Goal: Contribute content: Add original content to the website for others to see

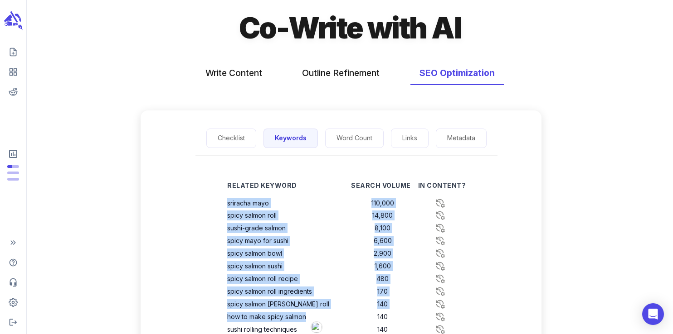
scroll to position [13, 0]
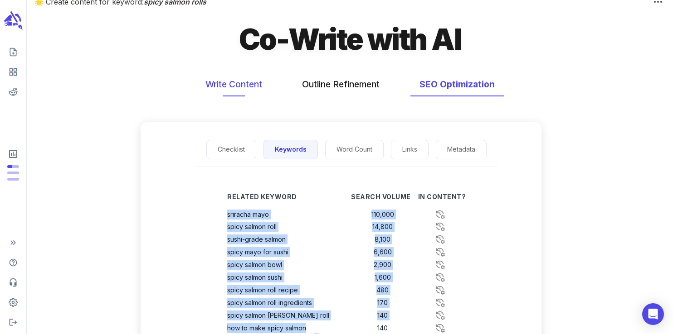
click at [253, 84] on button "Write Content" at bounding box center [233, 85] width 75 height 24
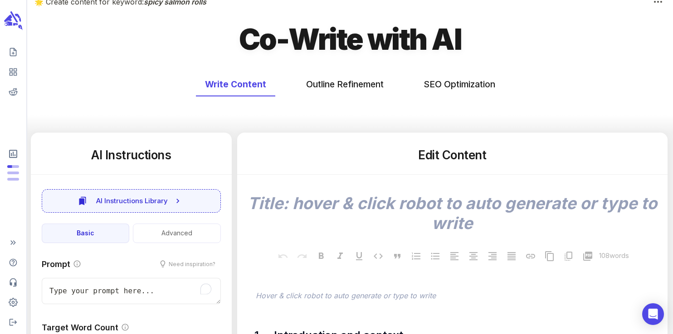
scroll to position [0, 0]
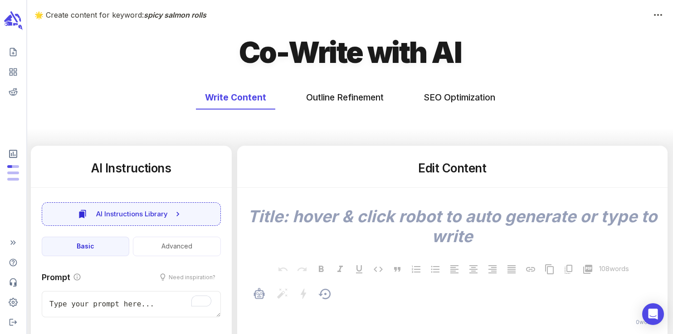
click at [317, 306] on p "﻿" at bounding box center [457, 310] width 402 height 11
click at [306, 311] on p "﻿" at bounding box center [457, 310] width 402 height 11
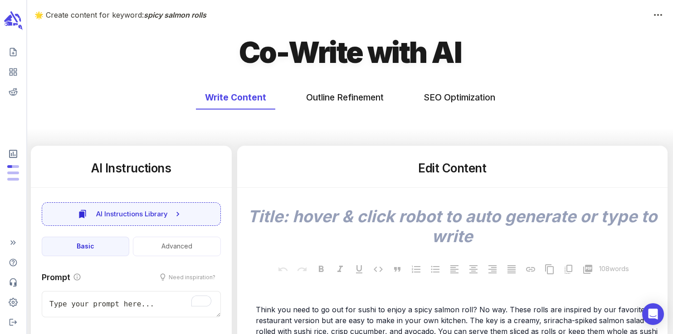
scroll to position [1267, 0]
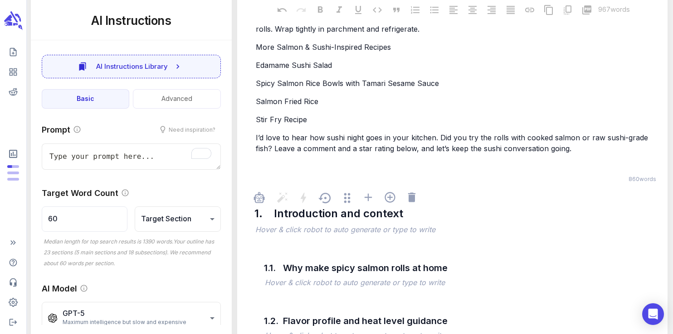
type textarea "x"
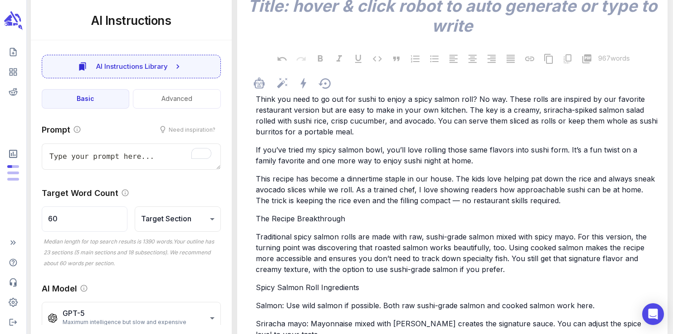
scroll to position [0, 0]
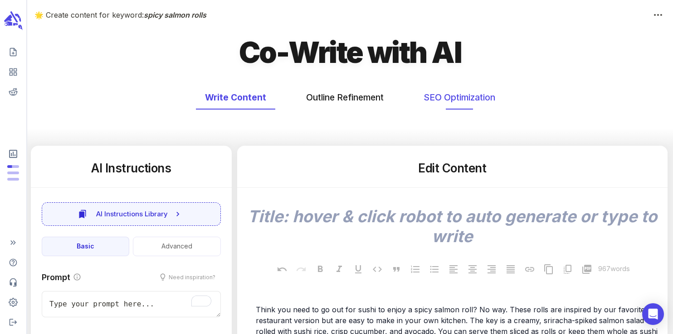
click at [444, 103] on button "SEO Optimization" at bounding box center [459, 98] width 90 height 24
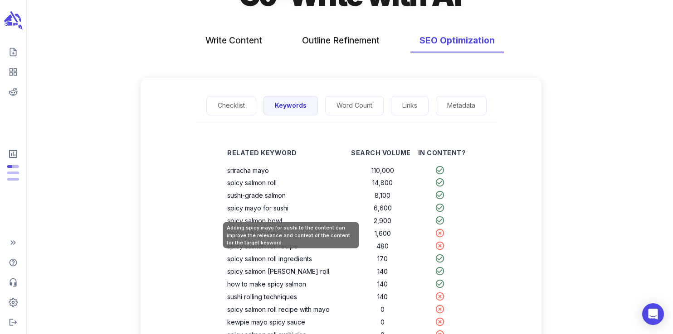
scroll to position [69, 0]
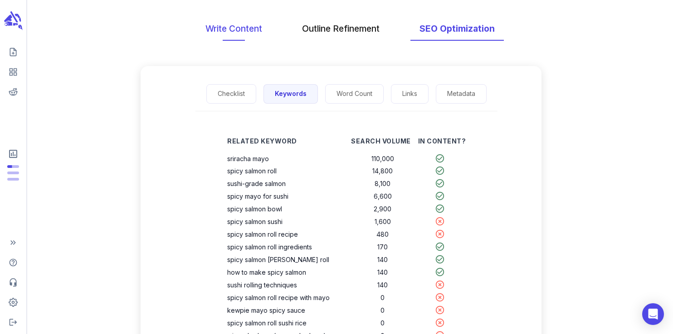
click at [237, 26] on button "Write Content" at bounding box center [233, 29] width 75 height 24
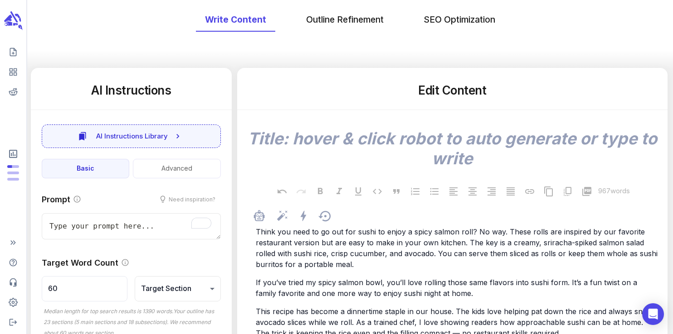
scroll to position [78, 0]
click at [425, 212] on div at bounding box center [456, 216] width 407 height 17
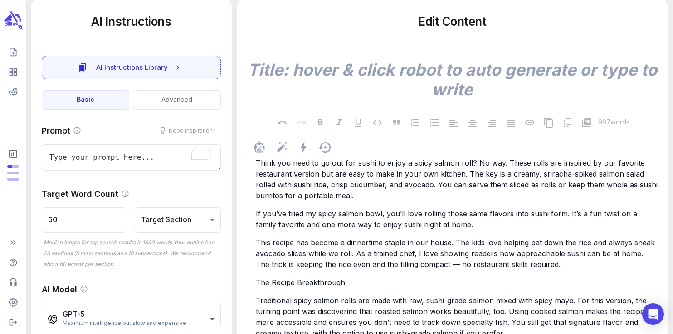
scroll to position [158, 0]
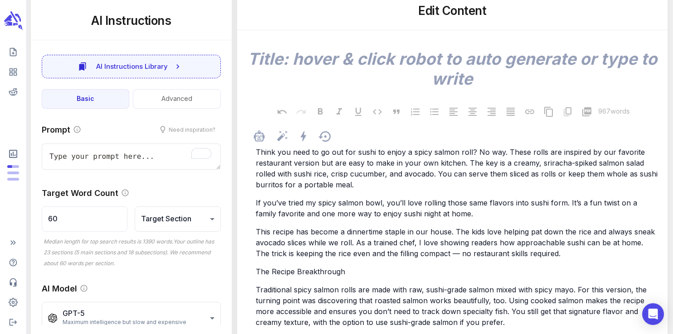
click at [331, 272] on span "The Recipe Breakthrough" at bounding box center [300, 271] width 89 height 9
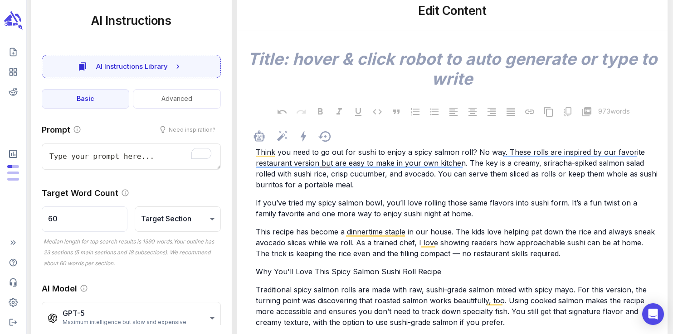
type textarea "x"
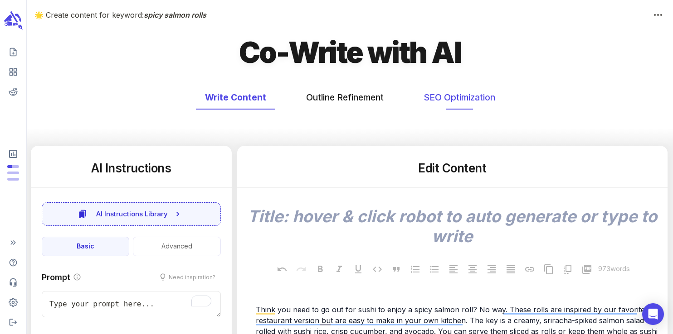
click at [440, 96] on button "SEO Optimization" at bounding box center [459, 98] width 90 height 24
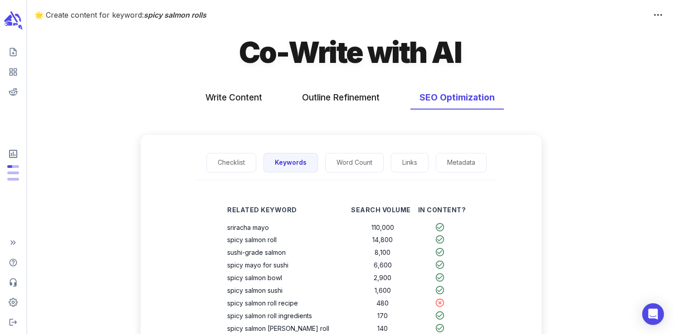
click at [328, 50] on h1 "Co-Write with AI" at bounding box center [350, 53] width 222 height 38
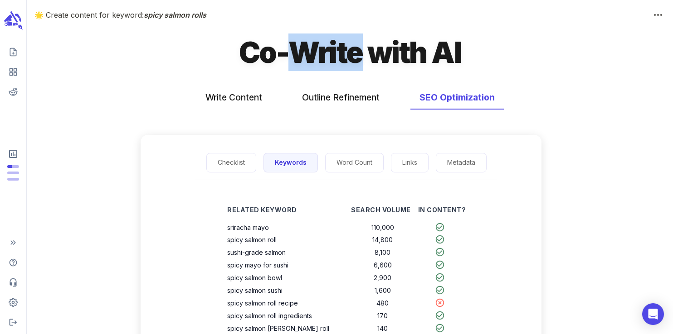
click at [328, 50] on h1 "Co-Write with AI" at bounding box center [350, 53] width 222 height 38
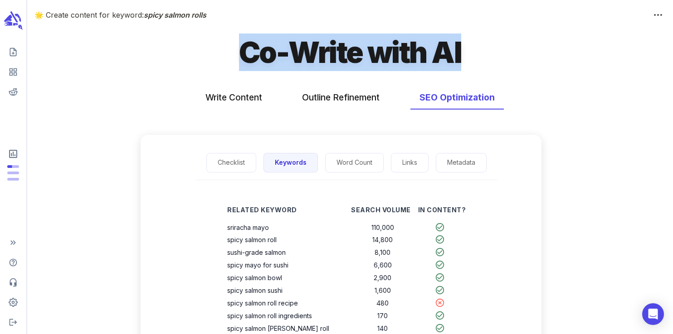
click at [328, 50] on h1 "Co-Write with AI" at bounding box center [350, 53] width 222 height 38
click at [264, 55] on h1 "Co-Write with AI" at bounding box center [350, 53] width 222 height 38
drag, startPoint x: 239, startPoint y: 50, endPoint x: 465, endPoint y: 50, distance: 226.1
click at [465, 50] on div "Co-Write with AI" at bounding box center [349, 56] width 645 height 45
click at [457, 55] on h1 "Co-Write with AI" at bounding box center [350, 53] width 222 height 38
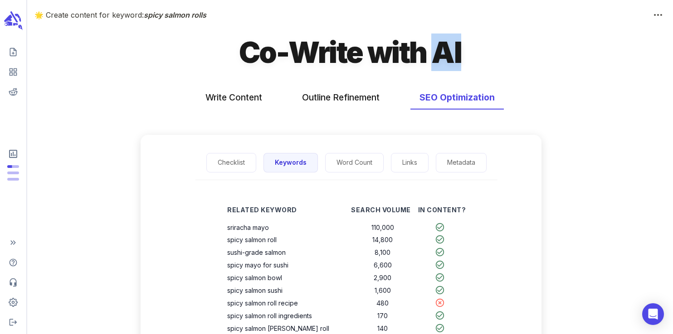
click at [457, 55] on h1 "Co-Write with AI" at bounding box center [350, 53] width 222 height 38
click at [402, 52] on h1 "Co-Write with AI" at bounding box center [350, 53] width 222 height 38
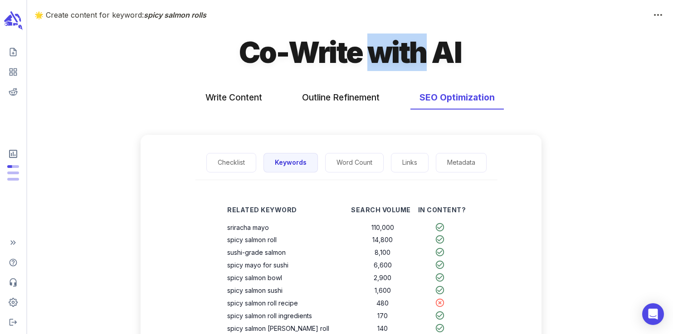
click at [402, 52] on h1 "Co-Write with AI" at bounding box center [350, 53] width 222 height 38
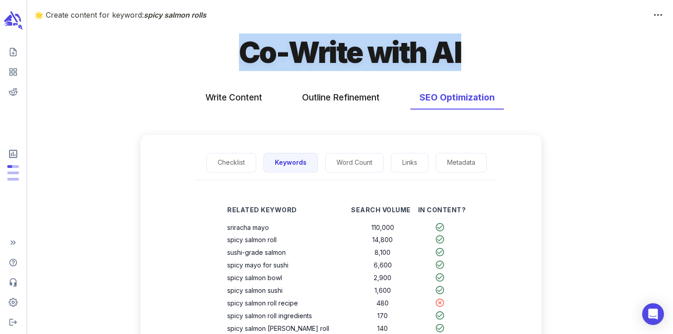
click at [402, 52] on h1 "Co-Write with AI" at bounding box center [350, 53] width 222 height 38
click at [360, 53] on h1 "Co-Write with AI" at bounding box center [350, 53] width 222 height 38
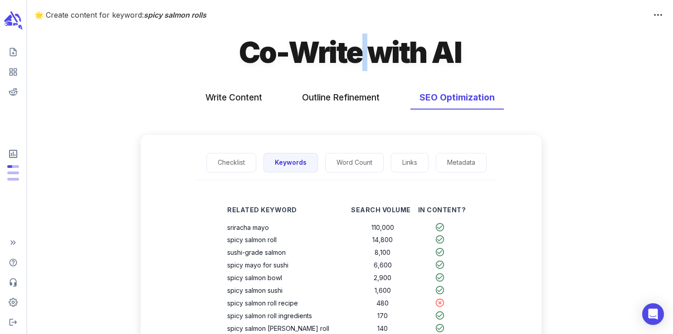
click at [360, 53] on h1 "Co-Write with AI" at bounding box center [350, 53] width 222 height 38
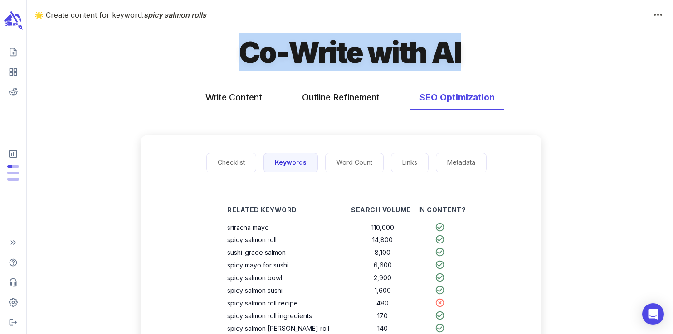
click at [360, 53] on h1 "Co-Write with AI" at bounding box center [350, 53] width 222 height 38
click at [337, 53] on h1 "Co-Write with AI" at bounding box center [350, 53] width 222 height 38
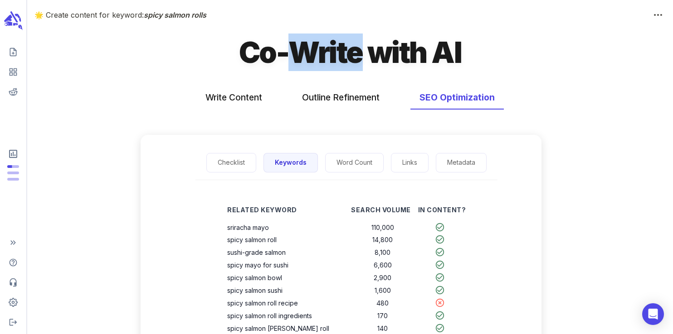
click at [337, 53] on h1 "Co-Write with AI" at bounding box center [350, 53] width 222 height 38
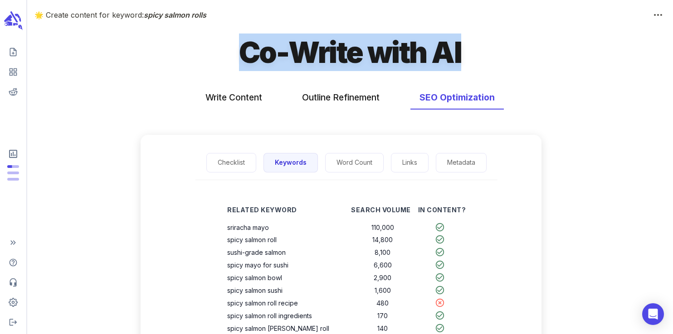
click at [337, 53] on h1 "Co-Write with AI" at bounding box center [350, 53] width 222 height 38
click at [397, 35] on h1 "Co-Write with AI" at bounding box center [350, 53] width 222 height 38
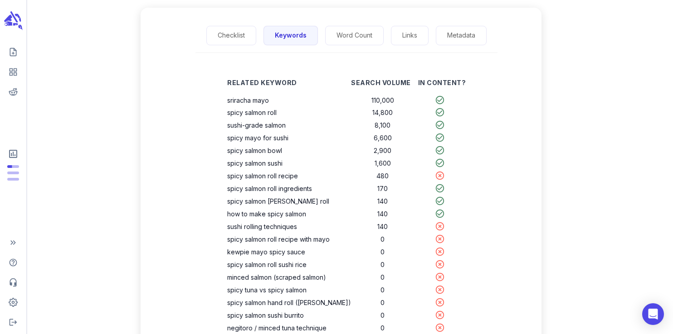
scroll to position [131, 0]
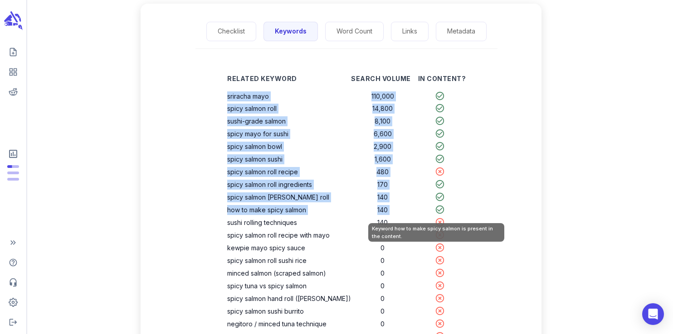
drag, startPoint x: 232, startPoint y: 97, endPoint x: 436, endPoint y: 213, distance: 234.6
click at [436, 213] on tbody "sriracha mayo 110,000 spicy salmon roll 14,800 sushi-grade salmon 8,100 spicy m…" at bounding box center [346, 216] width 238 height 253
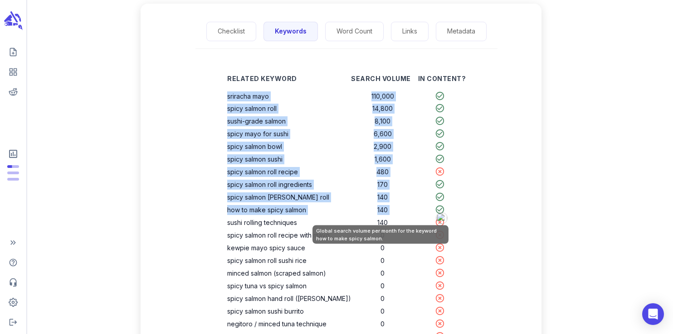
click at [388, 214] on td "140" at bounding box center [382, 210] width 63 height 13
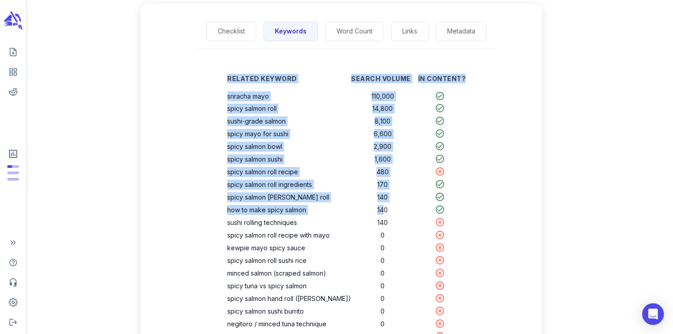
drag, startPoint x: 382, startPoint y: 211, endPoint x: 230, endPoint y: 79, distance: 201.4
click at [230, 79] on div "Related Keyword Search Volume In Content? sriracha mayo 110,000 spicy salmon ro…" at bounding box center [346, 208] width 267 height 291
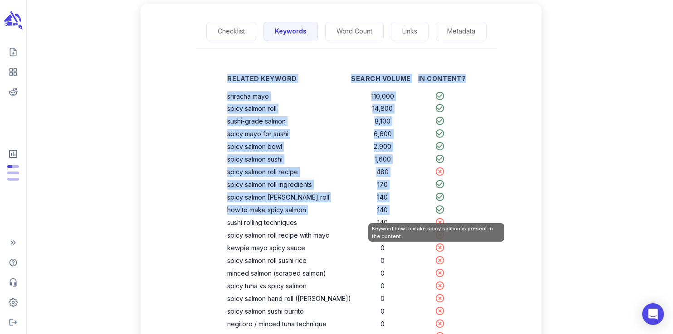
drag, startPoint x: 232, startPoint y: 77, endPoint x: 432, endPoint y: 215, distance: 243.1
click at [432, 215] on table "Related Keyword Search Volume In Content? sriracha mayo 110,000 spicy salmon ro…" at bounding box center [346, 205] width 238 height 276
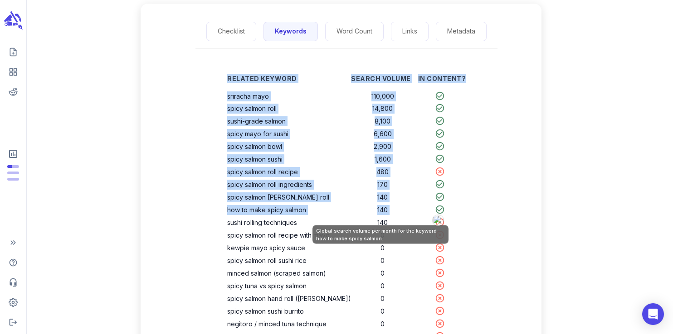
click at [393, 208] on td "140" at bounding box center [382, 210] width 63 height 13
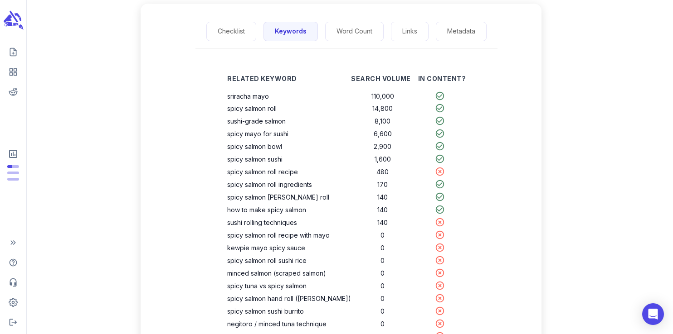
click at [13, 21] on icon "scrollable content" at bounding box center [13, 20] width 20 height 21
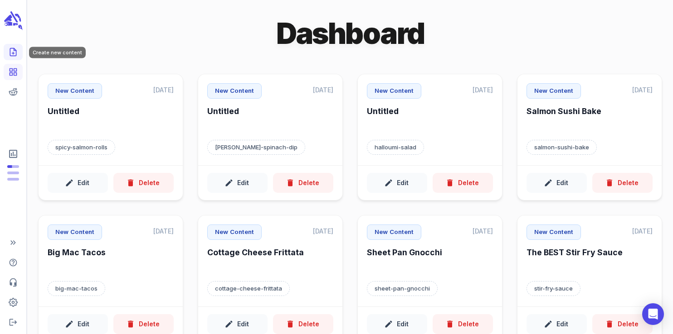
click at [13, 51] on icon "Create new content" at bounding box center [13, 52] width 9 height 9
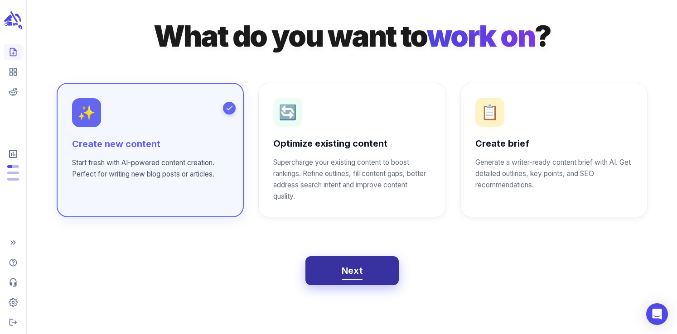
click at [373, 267] on button "Next" at bounding box center [352, 271] width 94 height 29
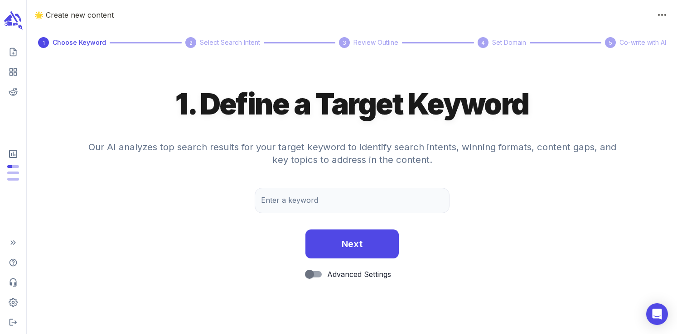
click at [287, 184] on h4 "Our AI analyzes top search results for your target keyword to identify search i…" at bounding box center [352, 159] width 544 height 58
click at [288, 200] on input "Enter a keyword" at bounding box center [352, 200] width 195 height 25
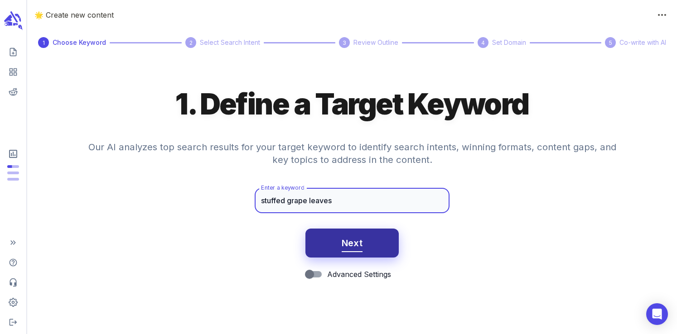
type input "stuffed grape leaves"
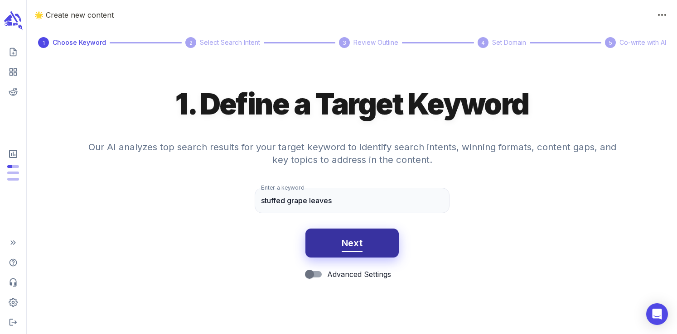
click at [363, 241] on button "Next" at bounding box center [352, 243] width 94 height 29
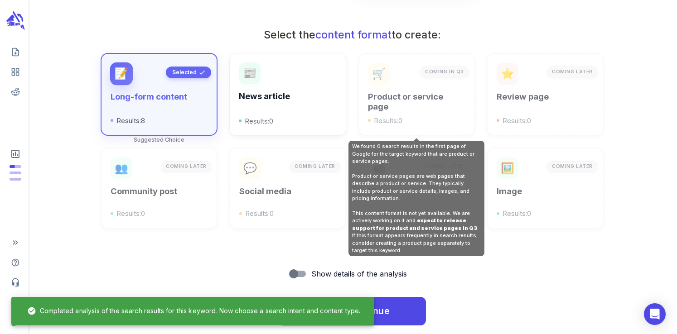
scroll to position [325, 0]
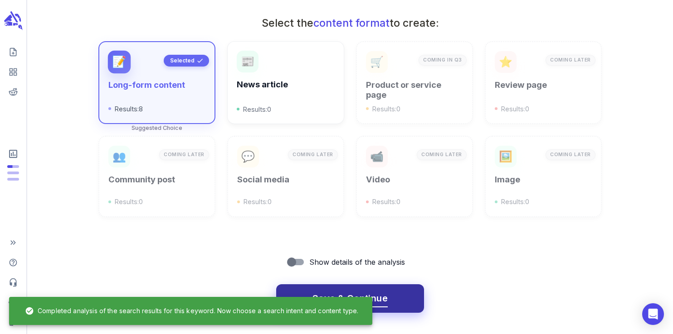
click at [377, 294] on span "Save & Continue" at bounding box center [349, 299] width 75 height 16
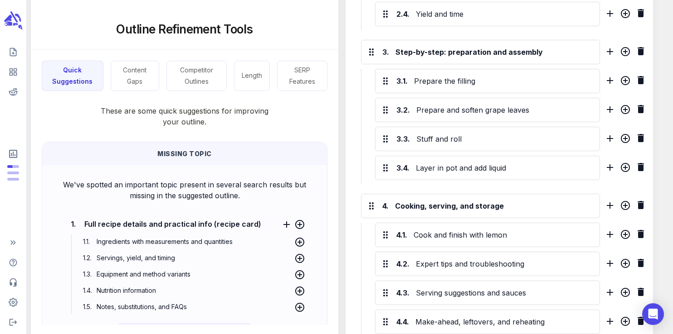
scroll to position [597, 0]
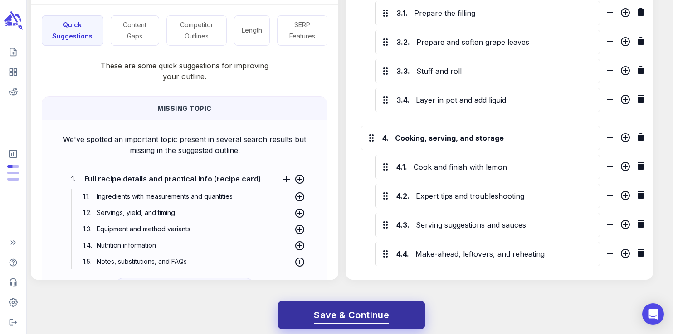
click at [377, 308] on span "Save & Continue" at bounding box center [351, 316] width 75 height 16
click at [365, 308] on span "Save & Continue" at bounding box center [351, 316] width 75 height 16
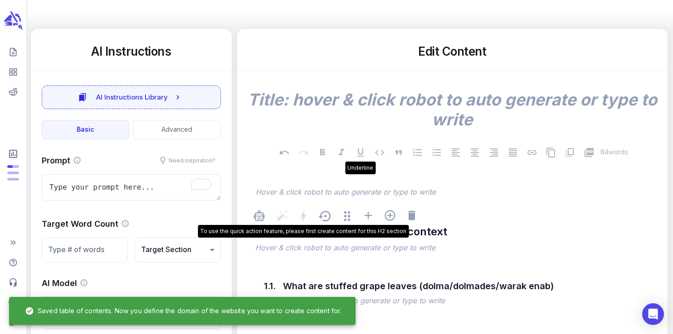
scroll to position [121, 0]
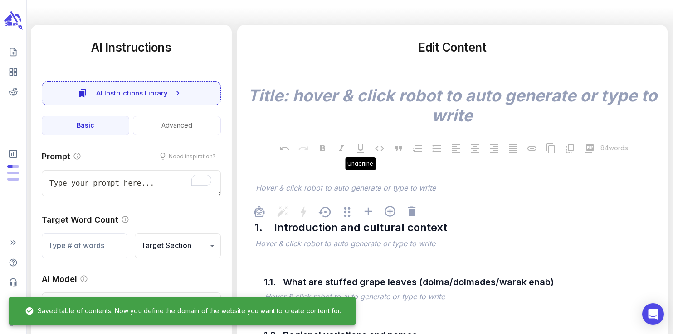
type textarea "x"
type input "68"
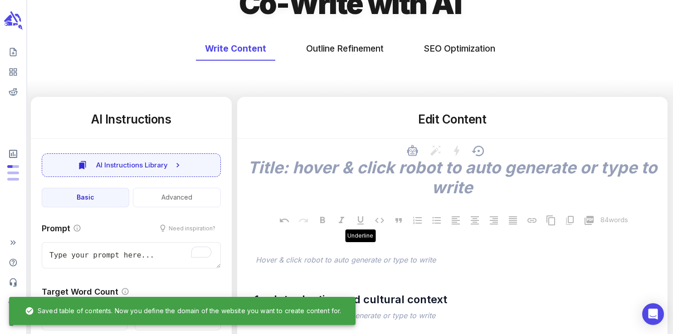
scroll to position [0, 0]
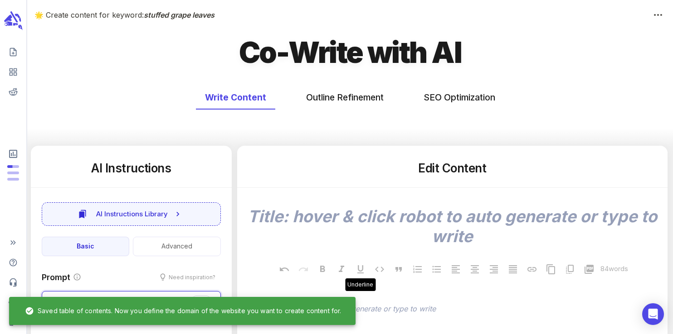
type textarea "x"
click at [447, 93] on button "SEO Optimization" at bounding box center [459, 98] width 90 height 24
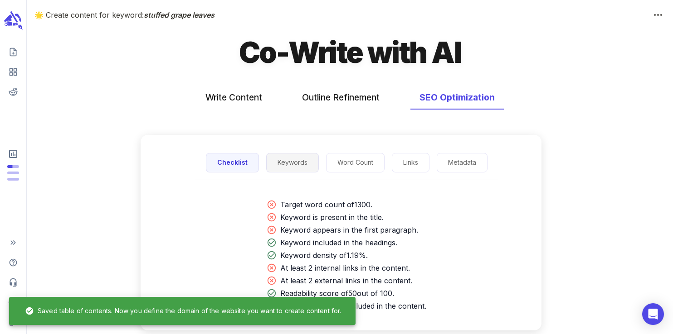
click at [296, 169] on button "Keywords" at bounding box center [292, 162] width 53 height 19
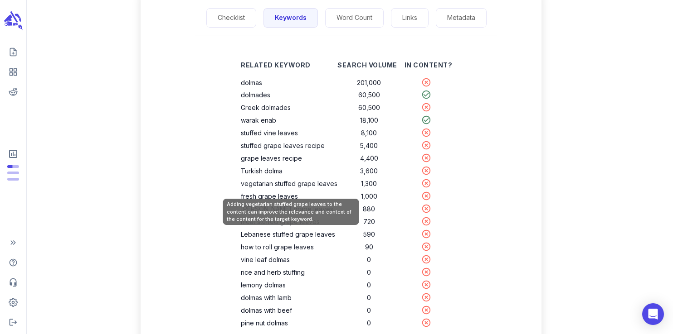
scroll to position [142, 0]
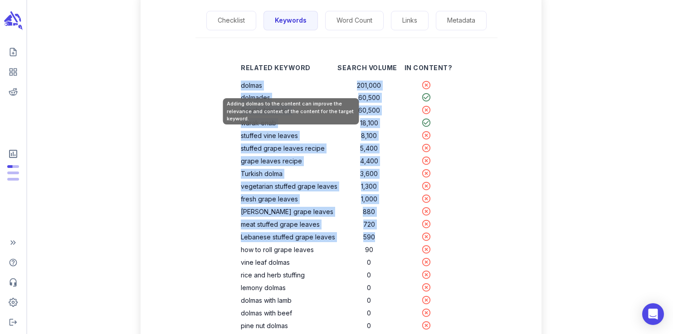
drag, startPoint x: 377, startPoint y: 241, endPoint x: 244, endPoint y: 89, distance: 201.7
click at [244, 89] on tbody "dolmas 201,000 dolmades 60,500 Greek dolmades 60,500 warak enab 18,100 stuffed …" at bounding box center [346, 205] width 211 height 253
copy tbody "dolmas 201,000 dolmades 60,500 Greek dolmades 60,500 warak enab 18,100 stuffed …"
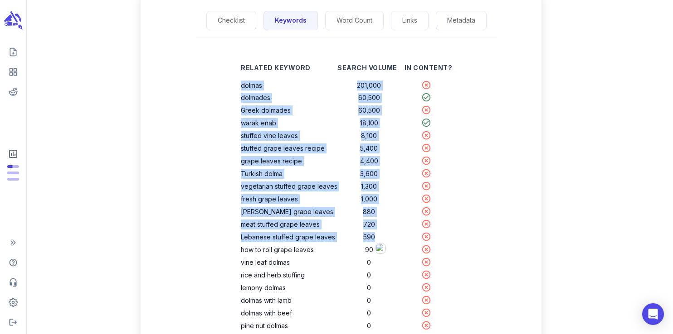
click at [353, 104] on td "60,500" at bounding box center [368, 98] width 63 height 13
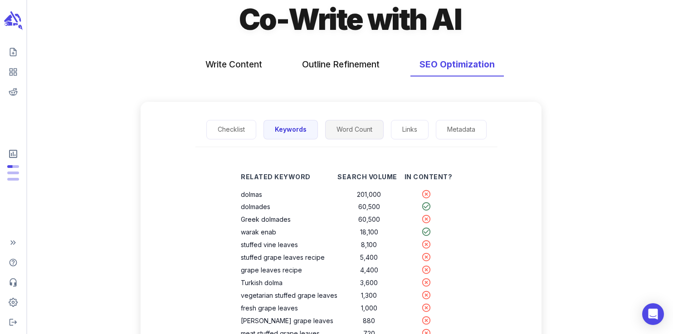
scroll to position [31, 0]
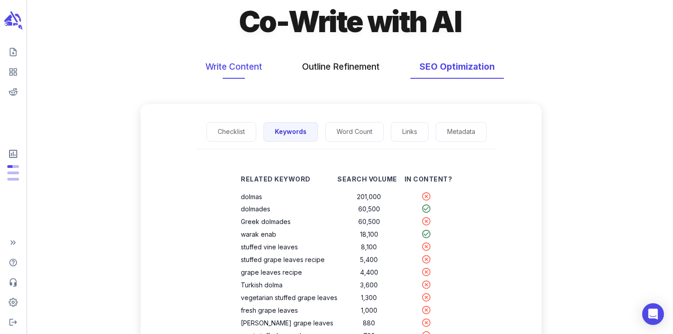
click at [230, 56] on button "Write Content" at bounding box center [233, 67] width 75 height 24
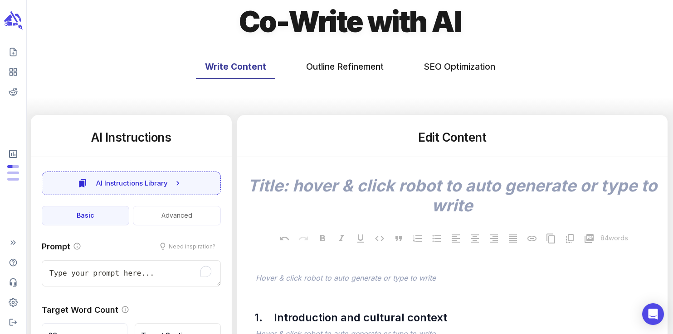
scroll to position [0, 0]
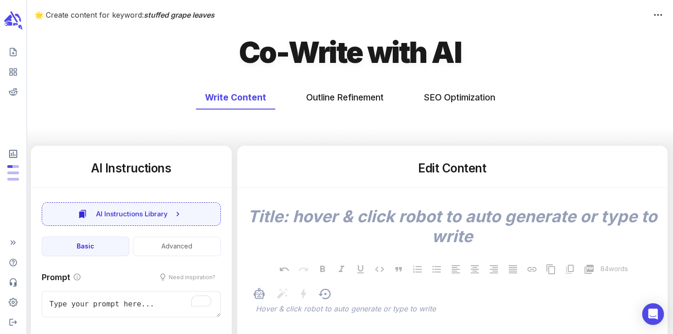
click at [310, 309] on p "﻿" at bounding box center [457, 310] width 402 height 11
click at [310, 307] on p "﻿" at bounding box center [457, 310] width 402 height 11
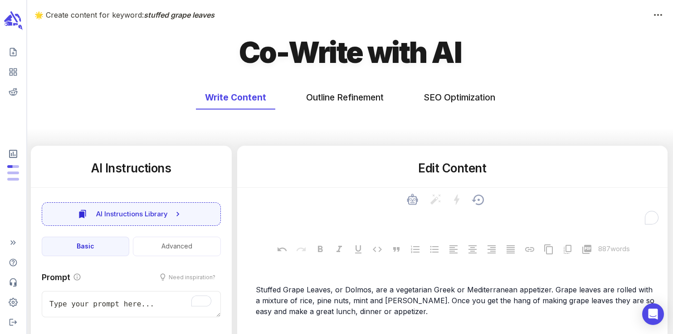
click at [376, 218] on textarea "To enrich screen reader interactions, please activate Accessibility in Grammarl…" at bounding box center [452, 217] width 416 height 20
paste textarea "Stuffed Grape Leaves"
type textarea "x"
type textarea "Stuffed Grape Leaves"
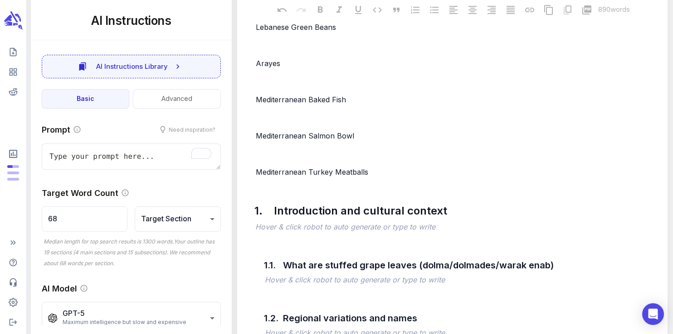
scroll to position [1692, 0]
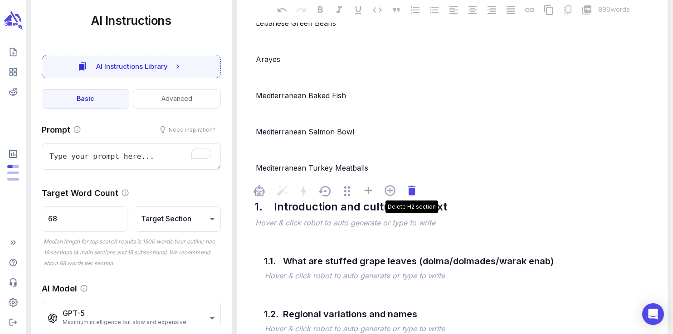
click at [416, 194] on icon at bounding box center [411, 190] width 13 height 13
type textarea "x"
type input "87"
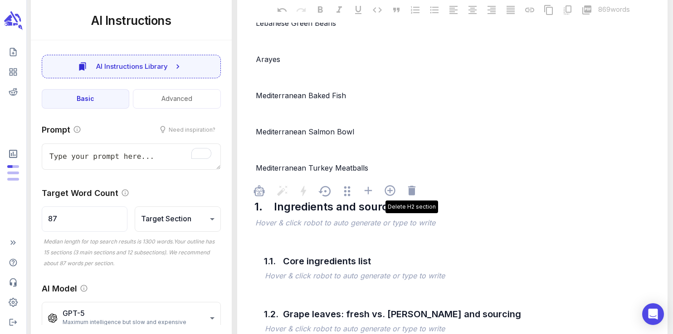
click at [416, 194] on icon at bounding box center [411, 190] width 13 height 13
type textarea "x"
type input "130"
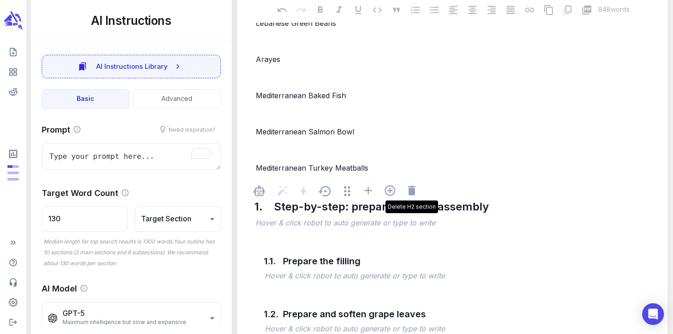
click at [416, 194] on icon at bounding box center [411, 190] width 13 height 13
type textarea "x"
type input "260"
click at [416, 194] on icon at bounding box center [411, 190] width 13 height 13
type textarea "x"
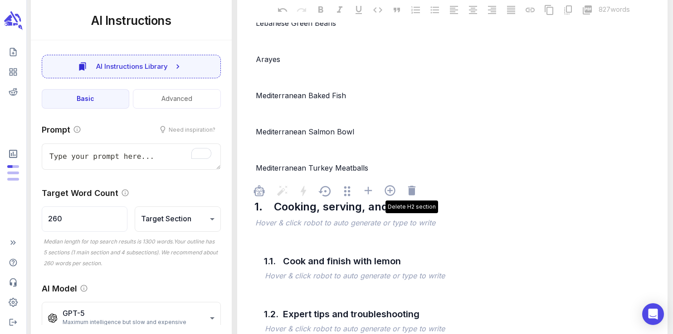
type input "325"
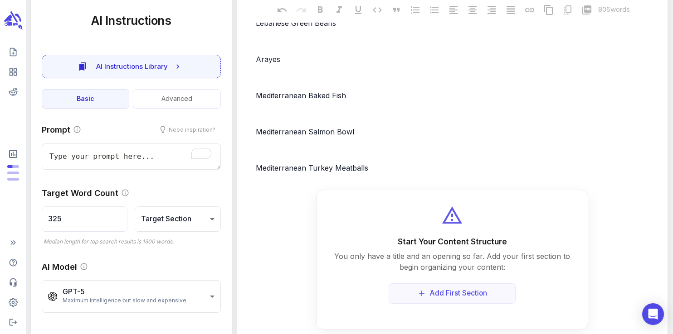
type textarea "x"
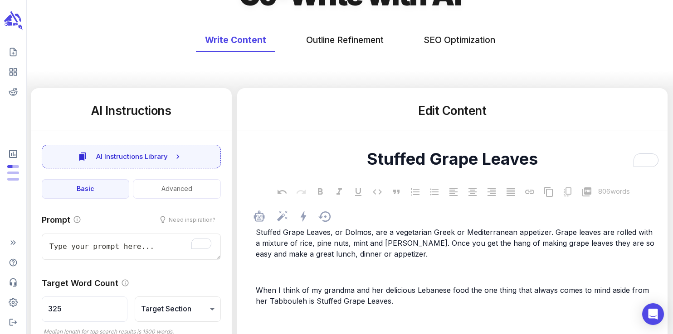
scroll to position [0, 0]
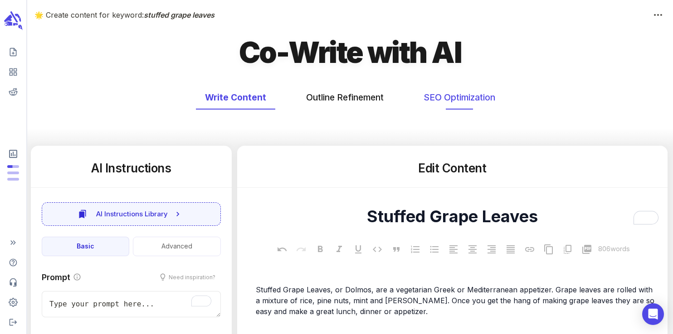
type textarea "Stuffed Grape Leaves"
click at [472, 107] on button "SEO Optimization" at bounding box center [459, 98] width 90 height 24
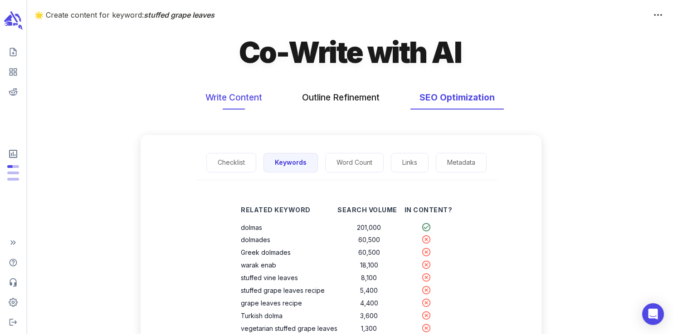
click at [237, 101] on button "Write Content" at bounding box center [233, 98] width 75 height 24
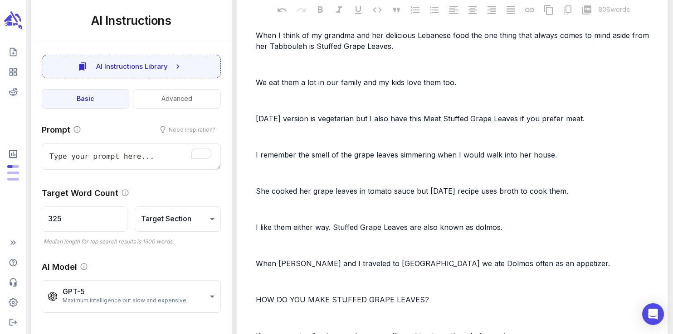
scroll to position [341, 0]
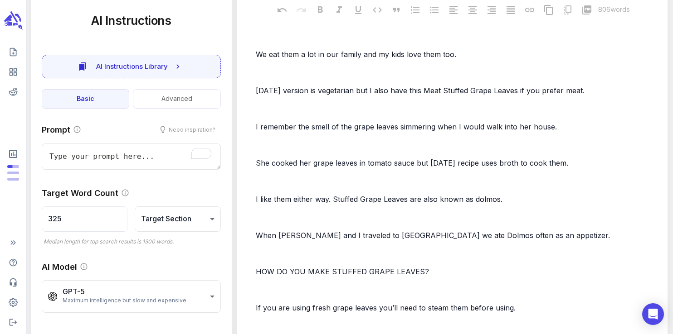
click at [317, 177] on p "﻿" at bounding box center [457, 181] width 402 height 11
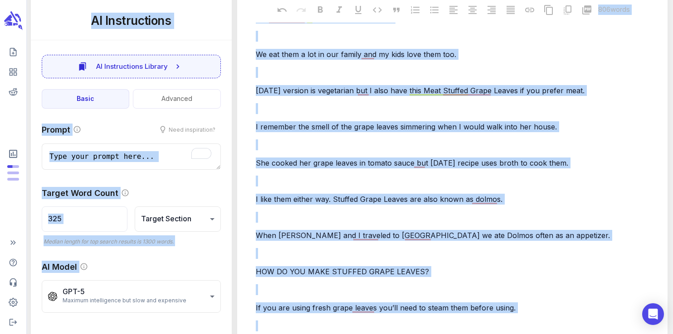
click at [345, 167] on span "She cooked her grape leaves in tomato sauce but [DATE] recipe uses broth to coo…" at bounding box center [412, 163] width 312 height 9
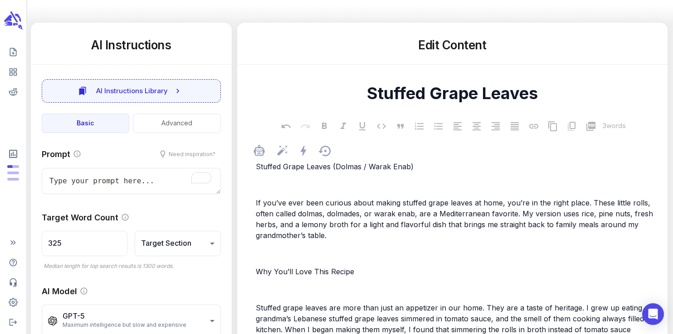
scroll to position [2092, 0]
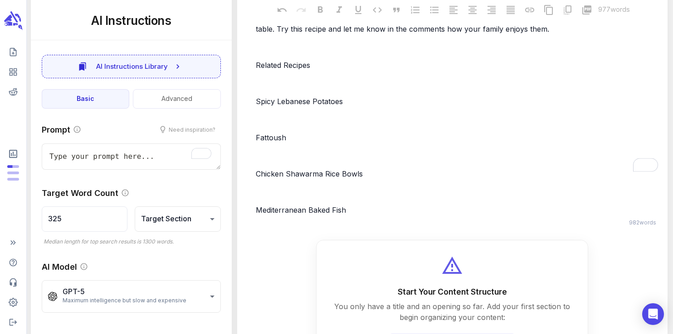
type textarea "x"
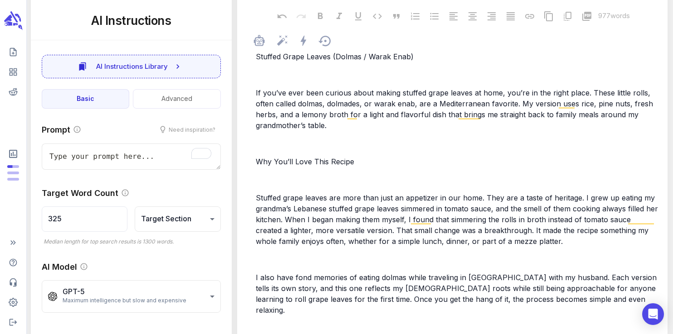
scroll to position [0, 0]
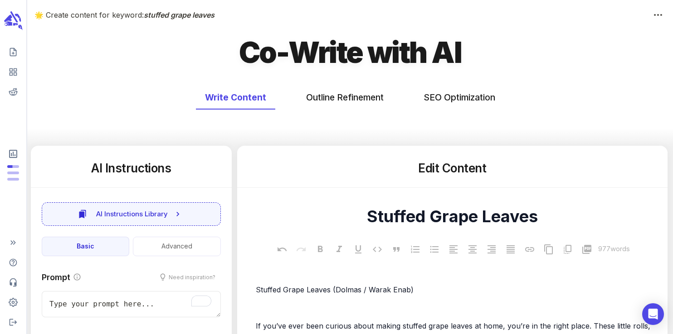
click at [296, 236] on div "Stuffed Grape Leaves x" at bounding box center [452, 222] width 416 height 35
click at [441, 98] on button "SEO Optimization" at bounding box center [459, 98] width 90 height 24
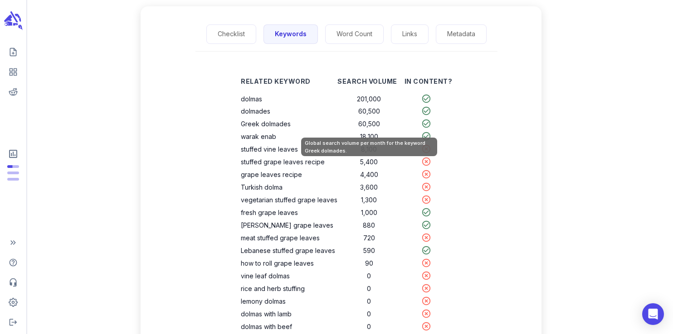
scroll to position [133, 0]
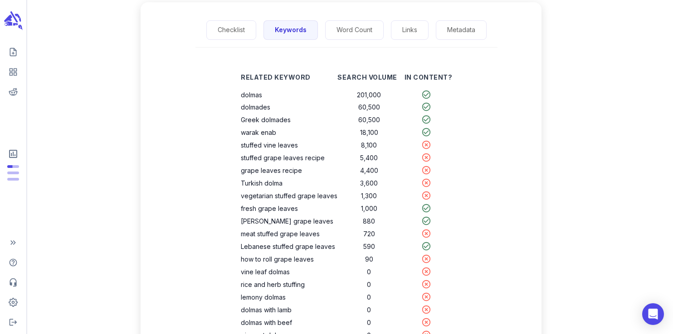
click at [470, 249] on div "Related Keyword Search Volume In Content? dolmas 201,000 dolmades 60,500 Greek …" at bounding box center [346, 211] width 390 height 298
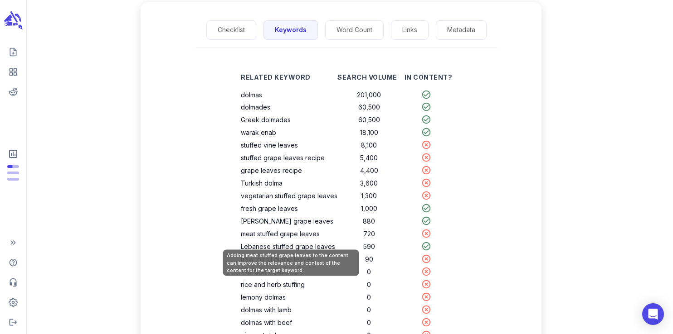
click at [302, 233] on th "meat stuffed grape leaves" at bounding box center [289, 234] width 97 height 13
copy th "meat stuffed grape leaves"
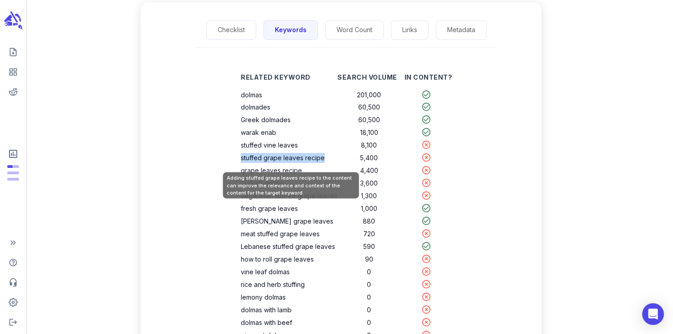
drag, startPoint x: 325, startPoint y: 160, endPoint x: 243, endPoint y: 160, distance: 81.6
click at [243, 160] on th "stuffed grape leaves recipe" at bounding box center [289, 158] width 97 height 13
copy th "stuffed grape leaves recipe"
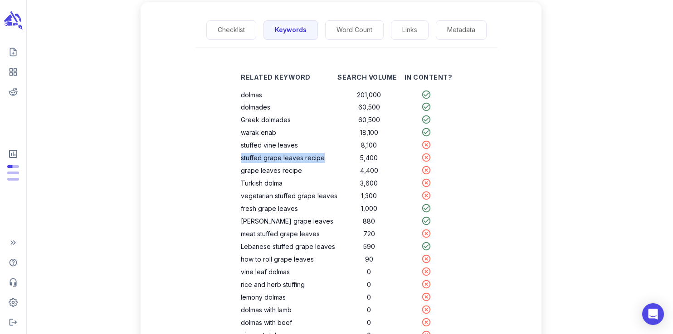
click at [281, 199] on th "vegetarian stuffed grape leaves" at bounding box center [289, 196] width 97 height 13
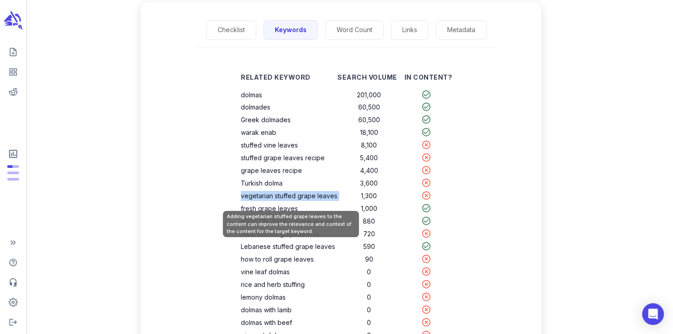
click at [281, 199] on th "vegetarian stuffed grape leaves" at bounding box center [289, 196] width 97 height 13
copy th "vegetarian stuffed grape leaves"
